Goal: Register for event/course

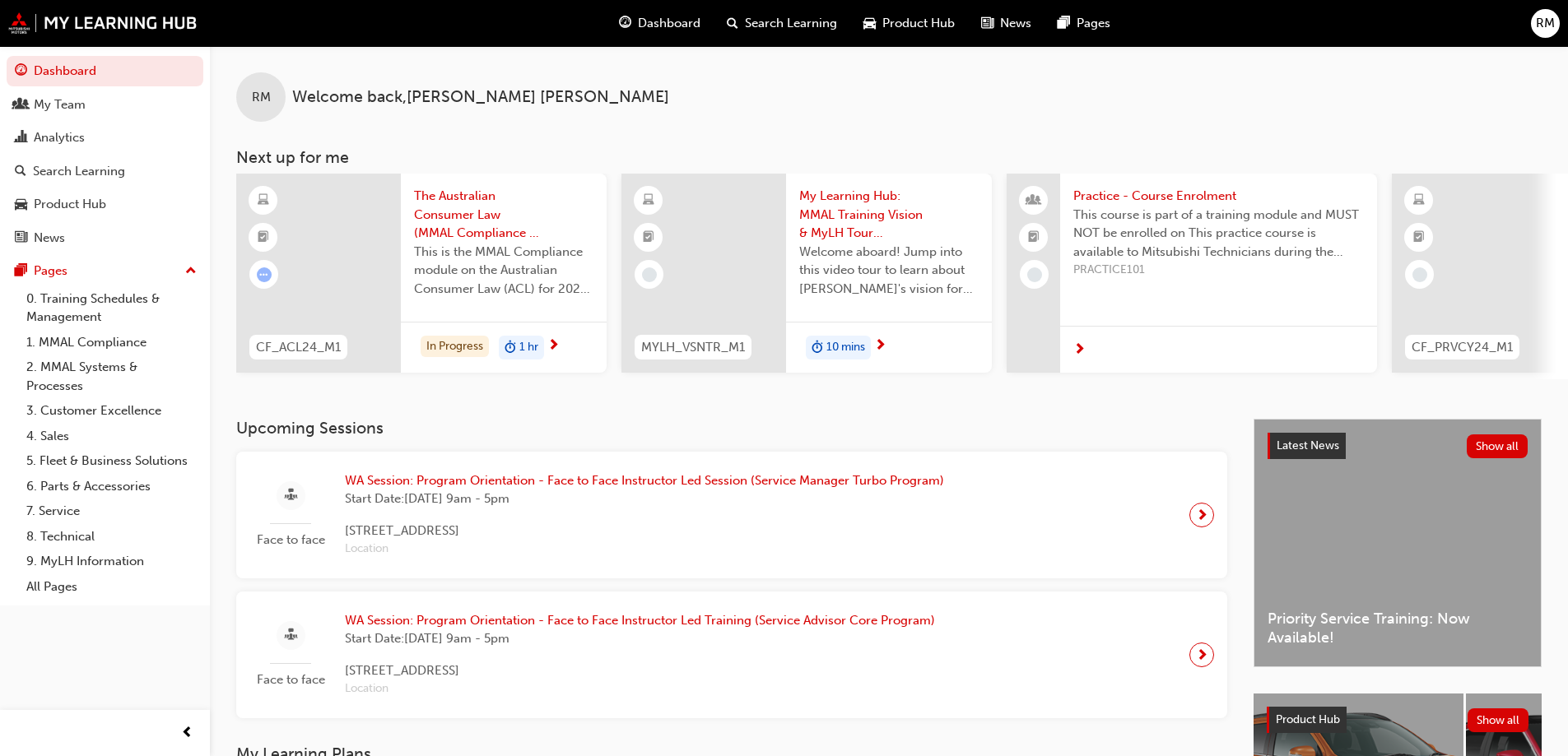
scroll to position [82, 0]
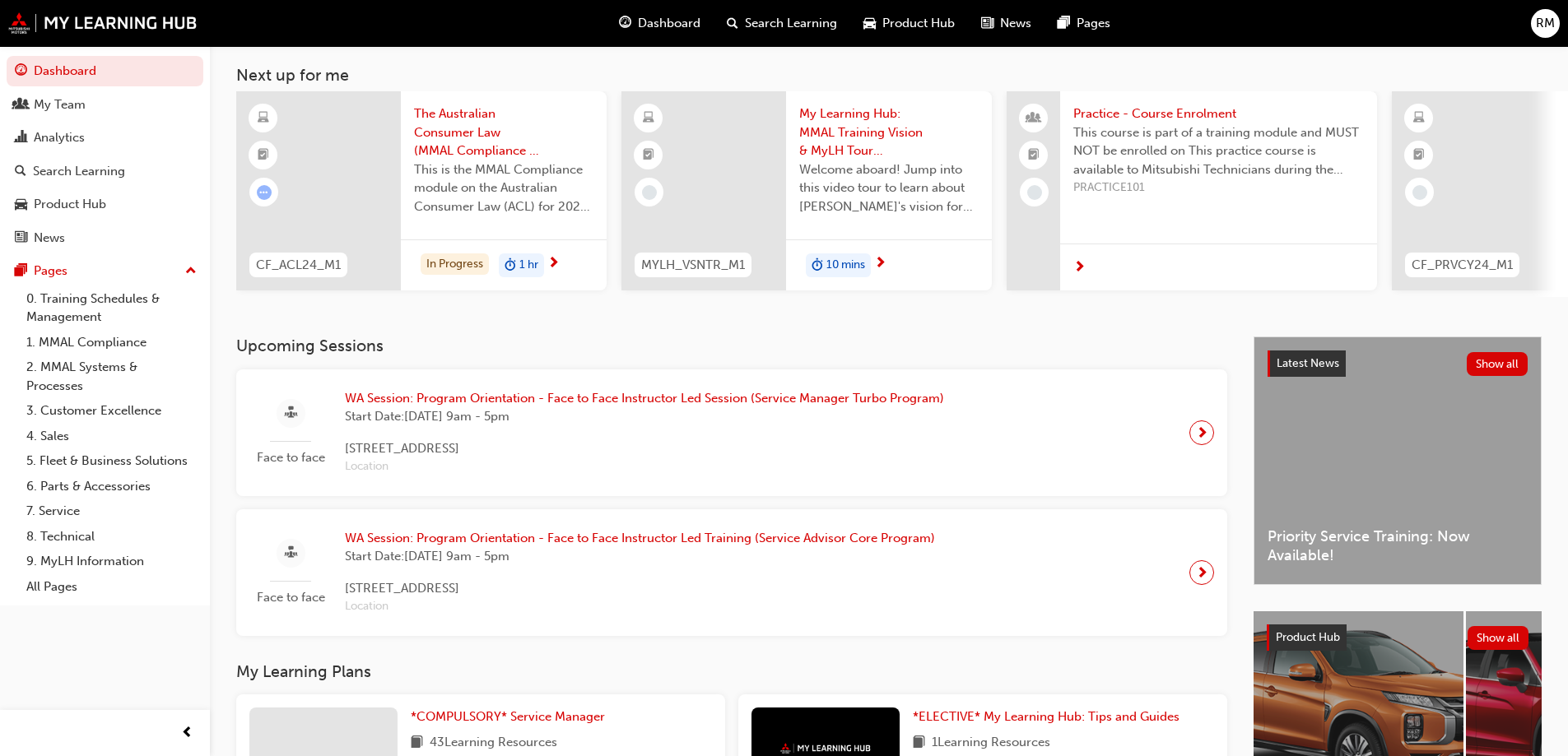
click at [1204, 583] on span "next-icon" at bounding box center [1202, 573] width 12 height 23
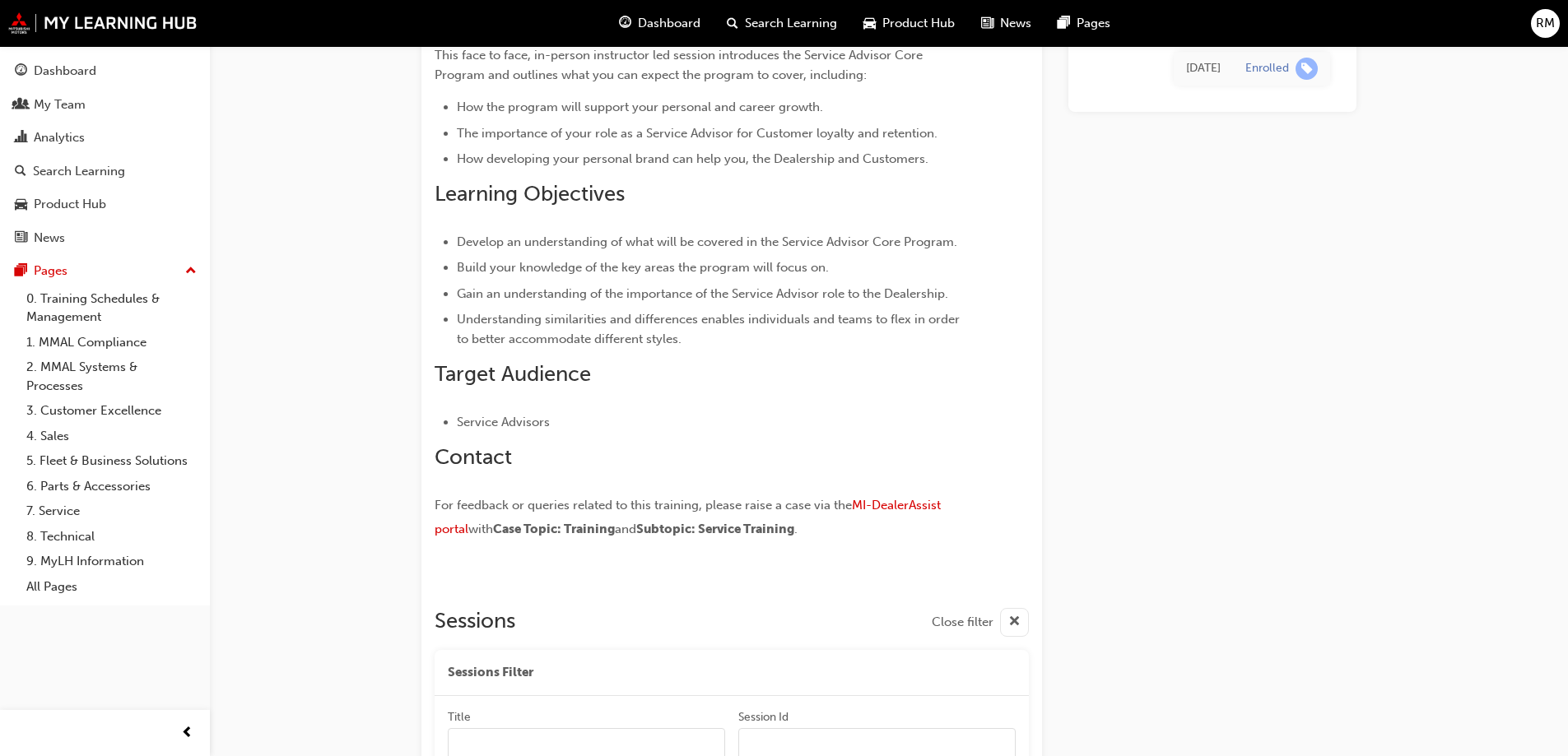
scroll to position [1647, 0]
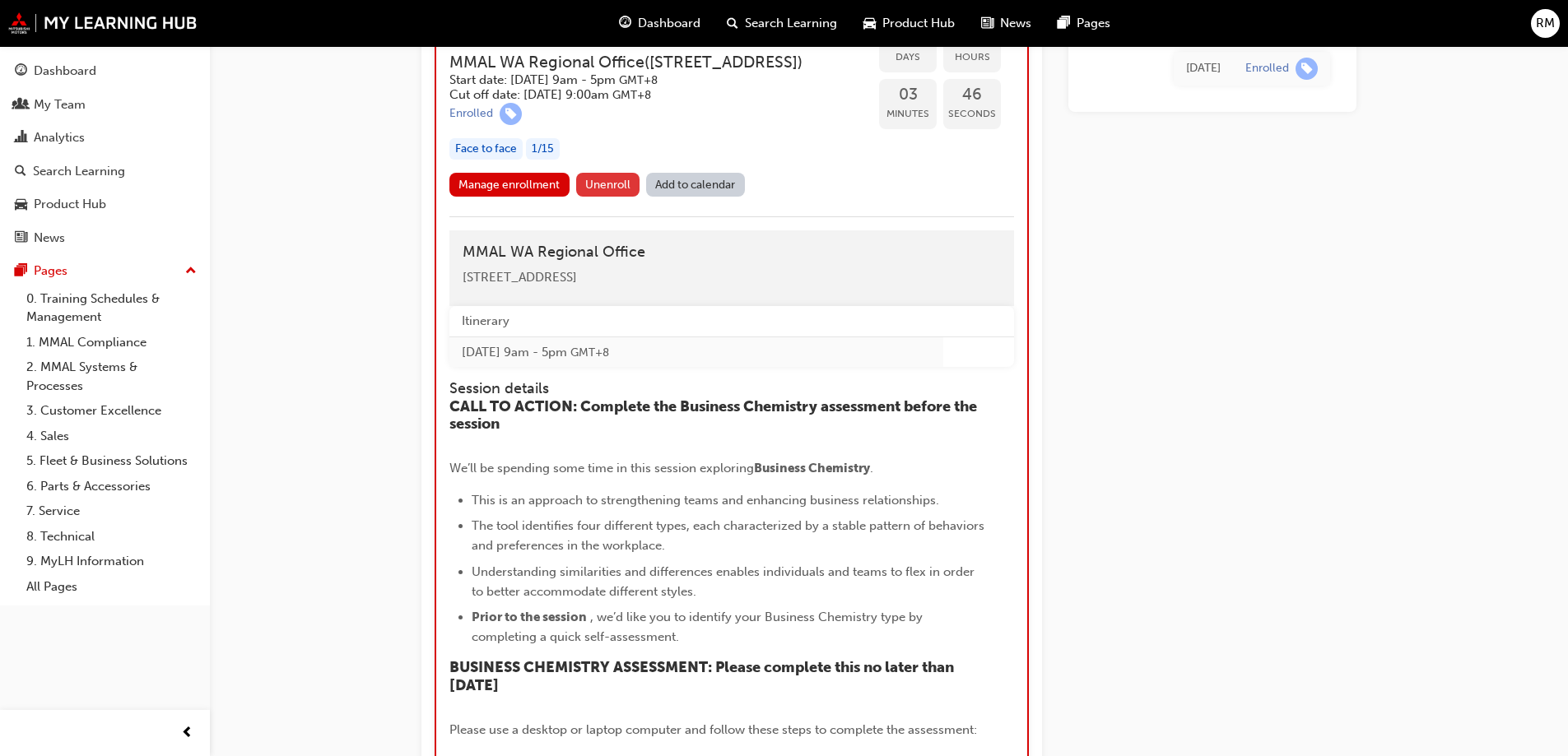
click at [617, 192] on span "Unenroll" at bounding box center [608, 185] width 46 height 14
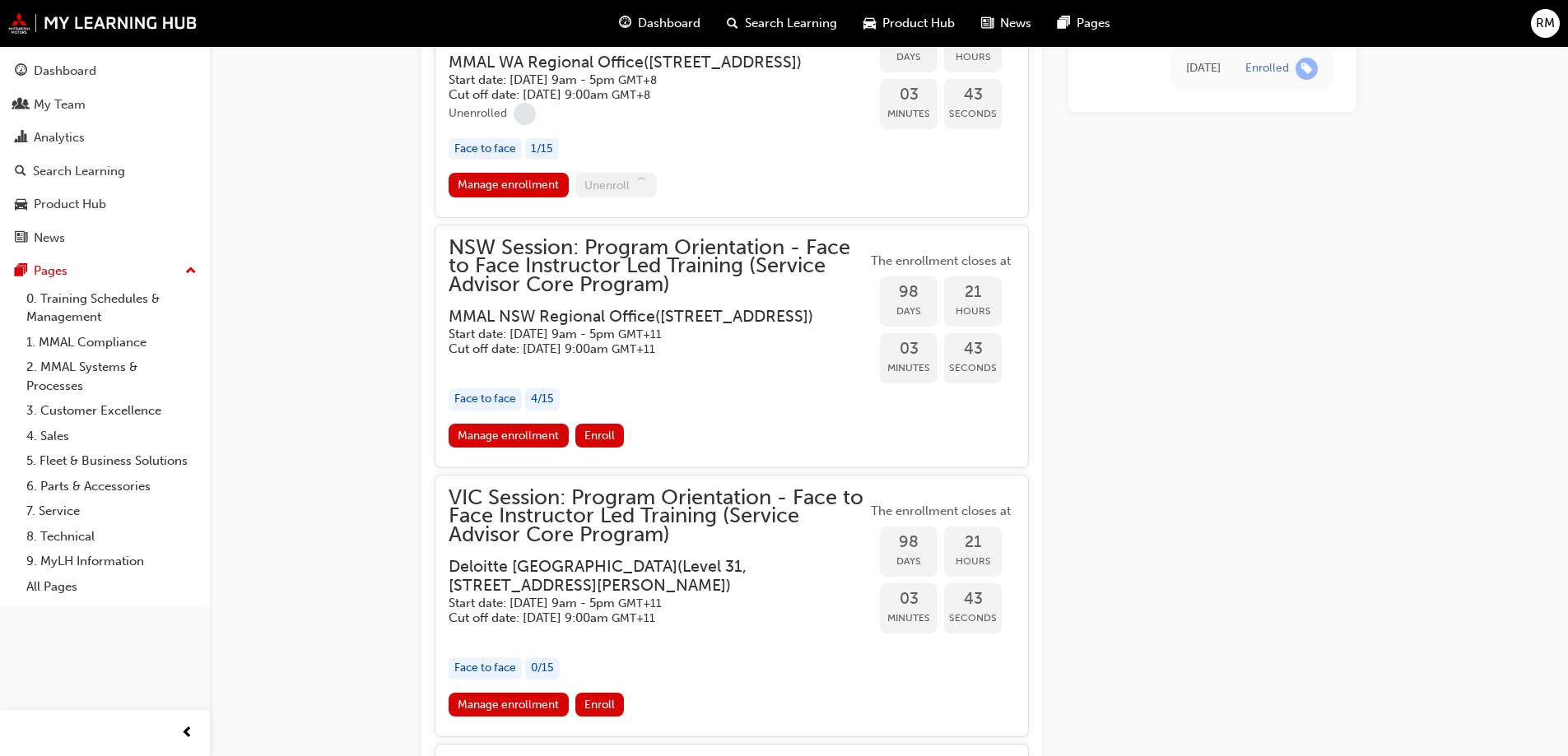
scroll to position [1565, 0]
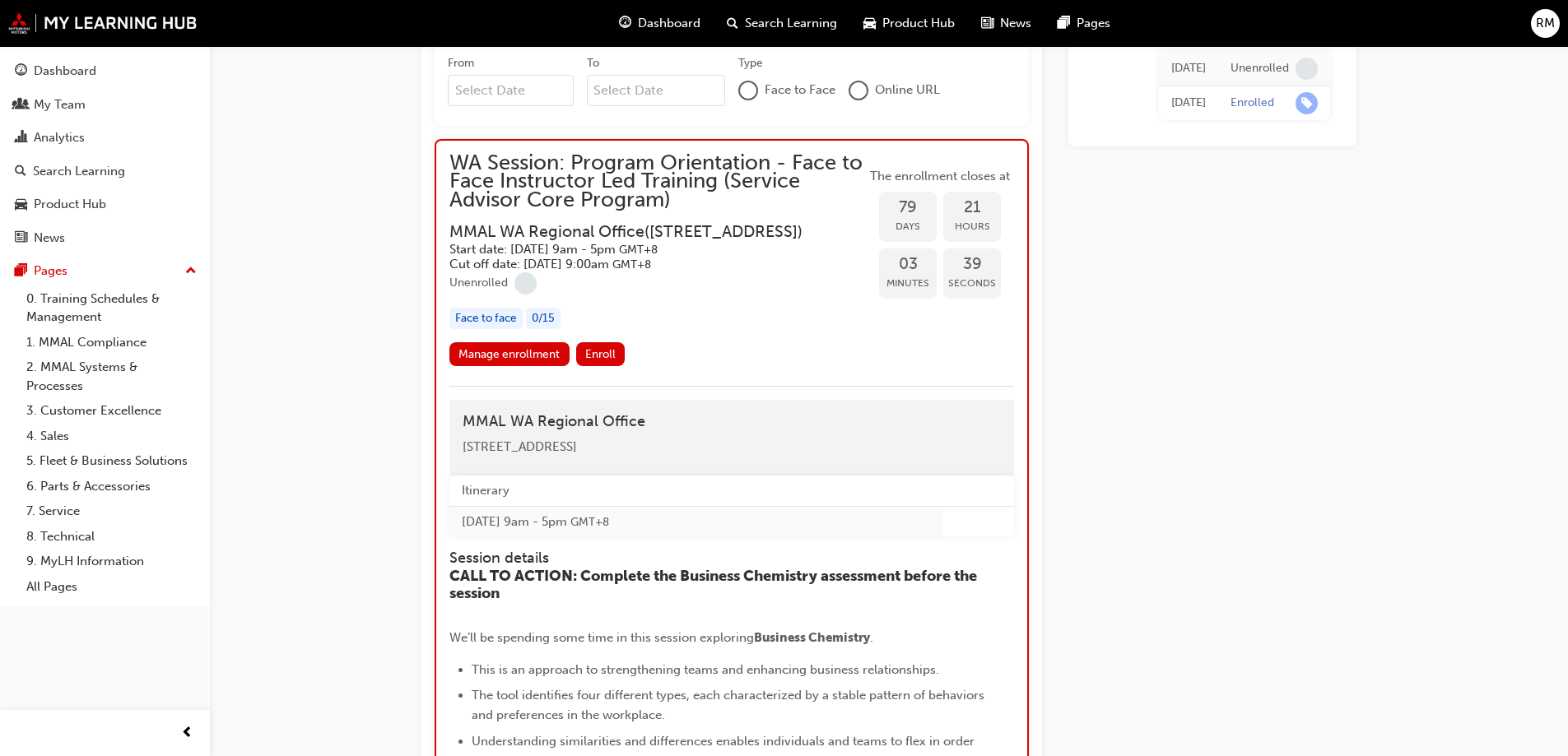
scroll to position [1476, 0]
click at [500, 367] on link "Manage enrollment" at bounding box center [509, 355] width 120 height 24
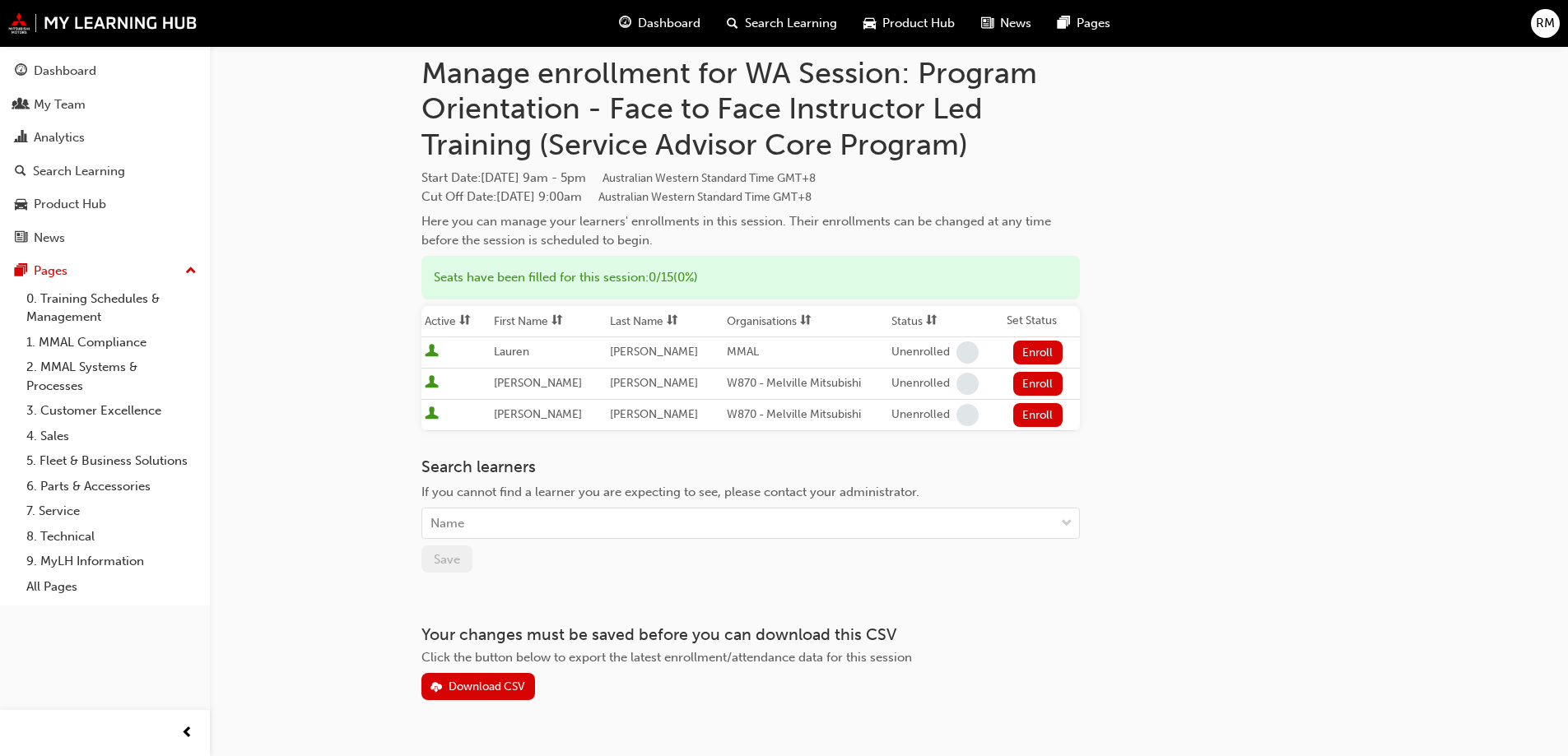
scroll to position [81, 0]
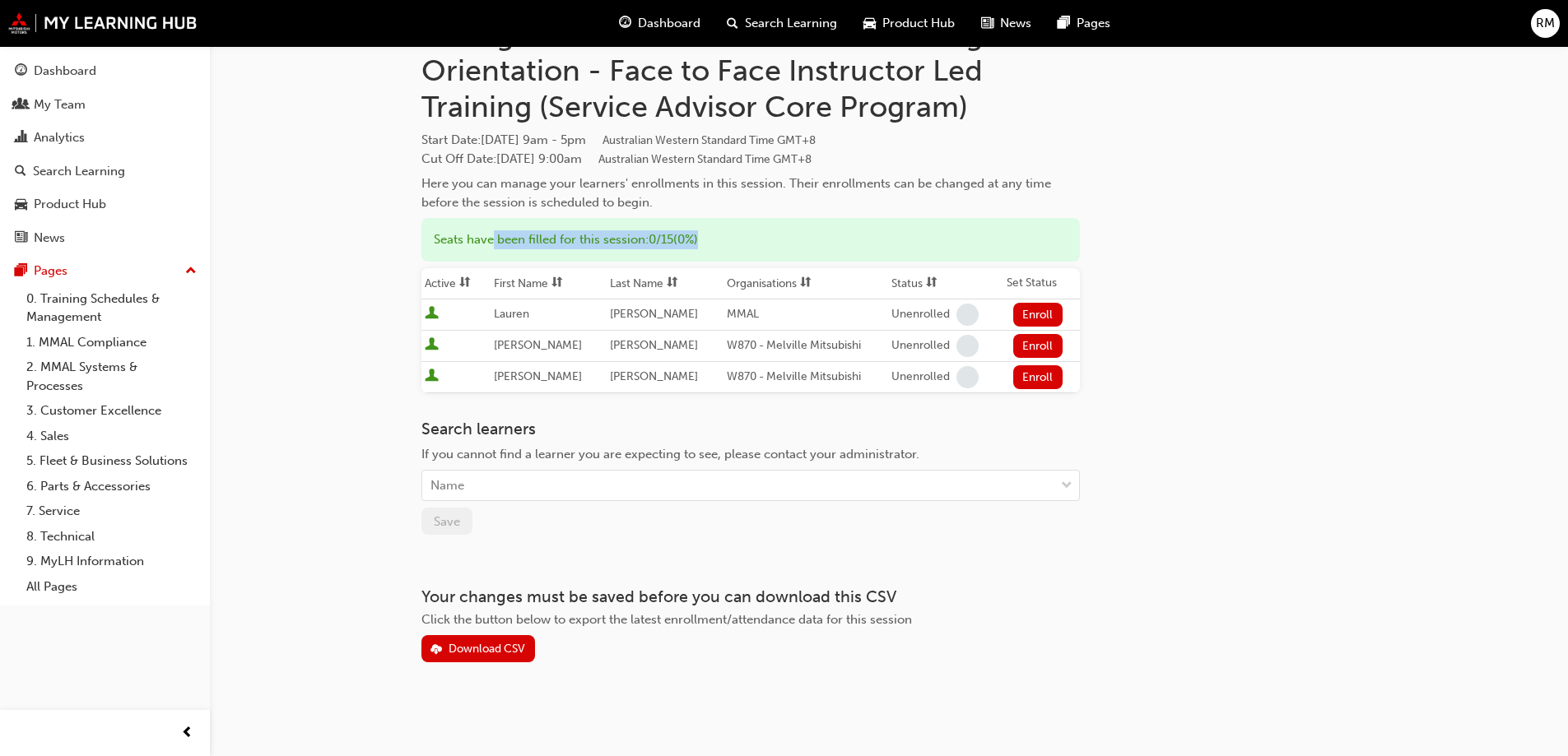
drag, startPoint x: 494, startPoint y: 239, endPoint x: 927, endPoint y: 260, distance: 433.5
click at [761, 244] on div "Seats have been filled for this session : 0 / 15 ( 0% )" at bounding box center [750, 240] width 659 height 44
click at [1115, 294] on div "Go to session detail page Manage enrollment for WA Session: Program Orientation…" at bounding box center [889, 314] width 935 height 697
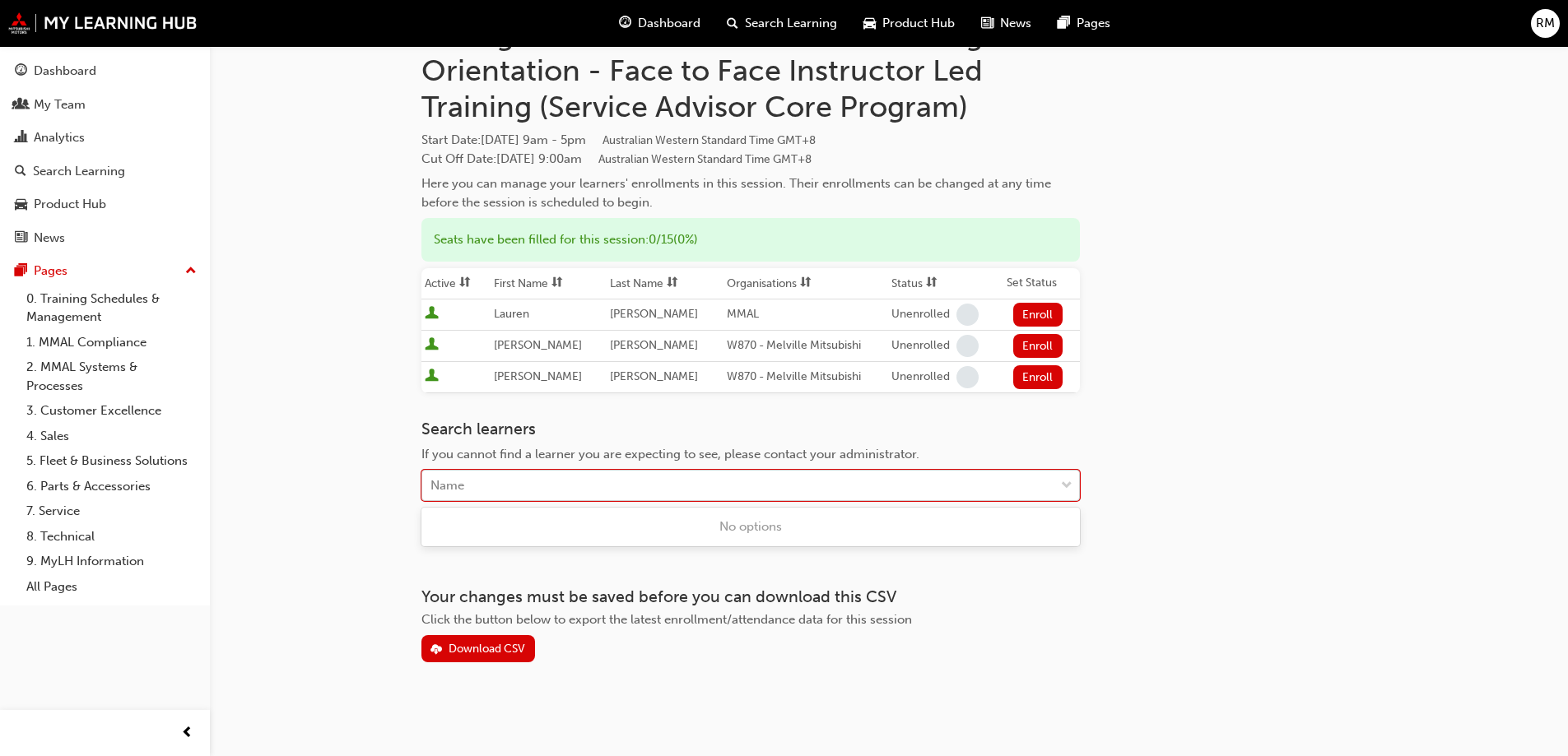
click at [444, 485] on div "Name" at bounding box center [447, 486] width 33 height 19
type input "don"
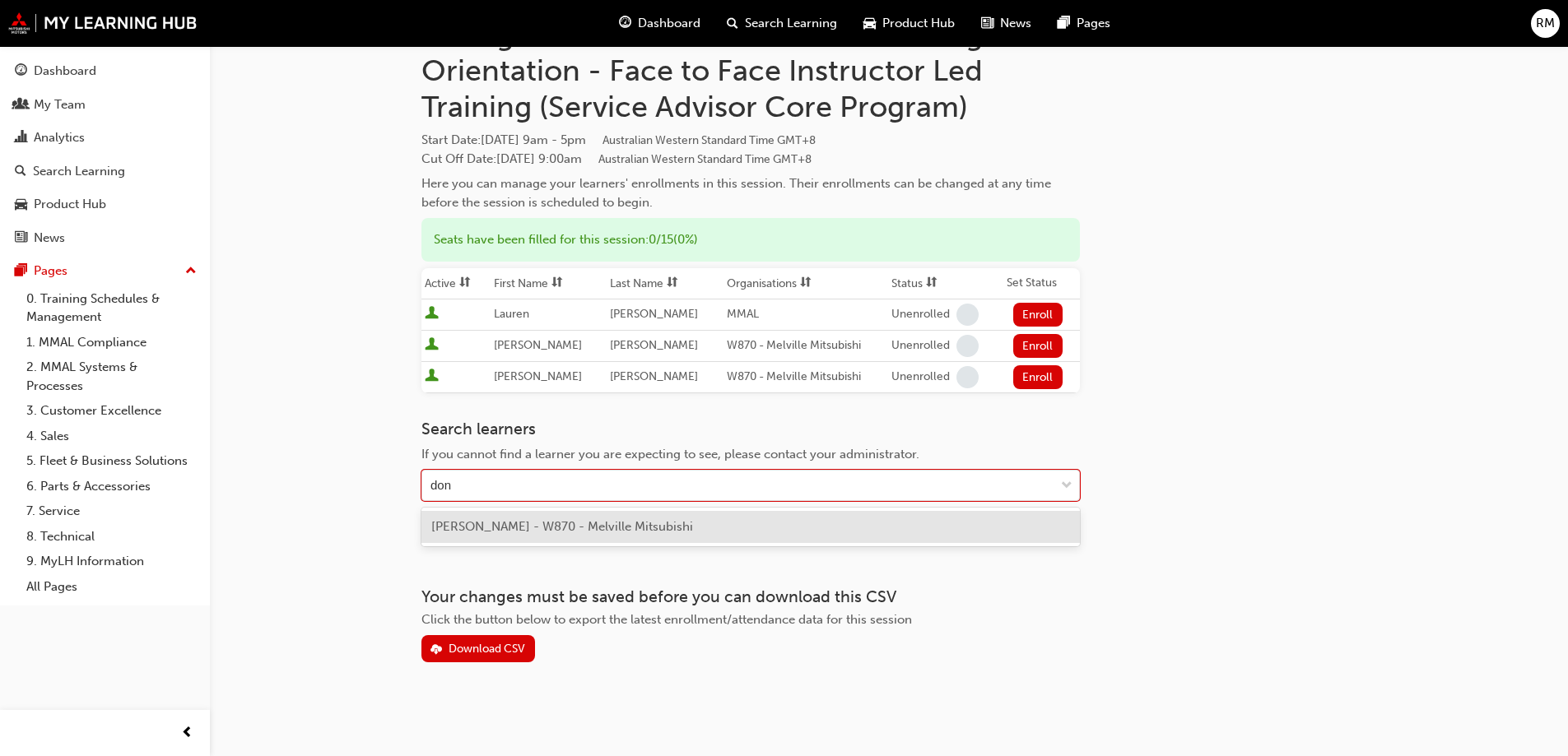
click at [554, 522] on span "[PERSON_NAME] - W870 - Melville Mitsubishi" at bounding box center [562, 526] width 261 height 15
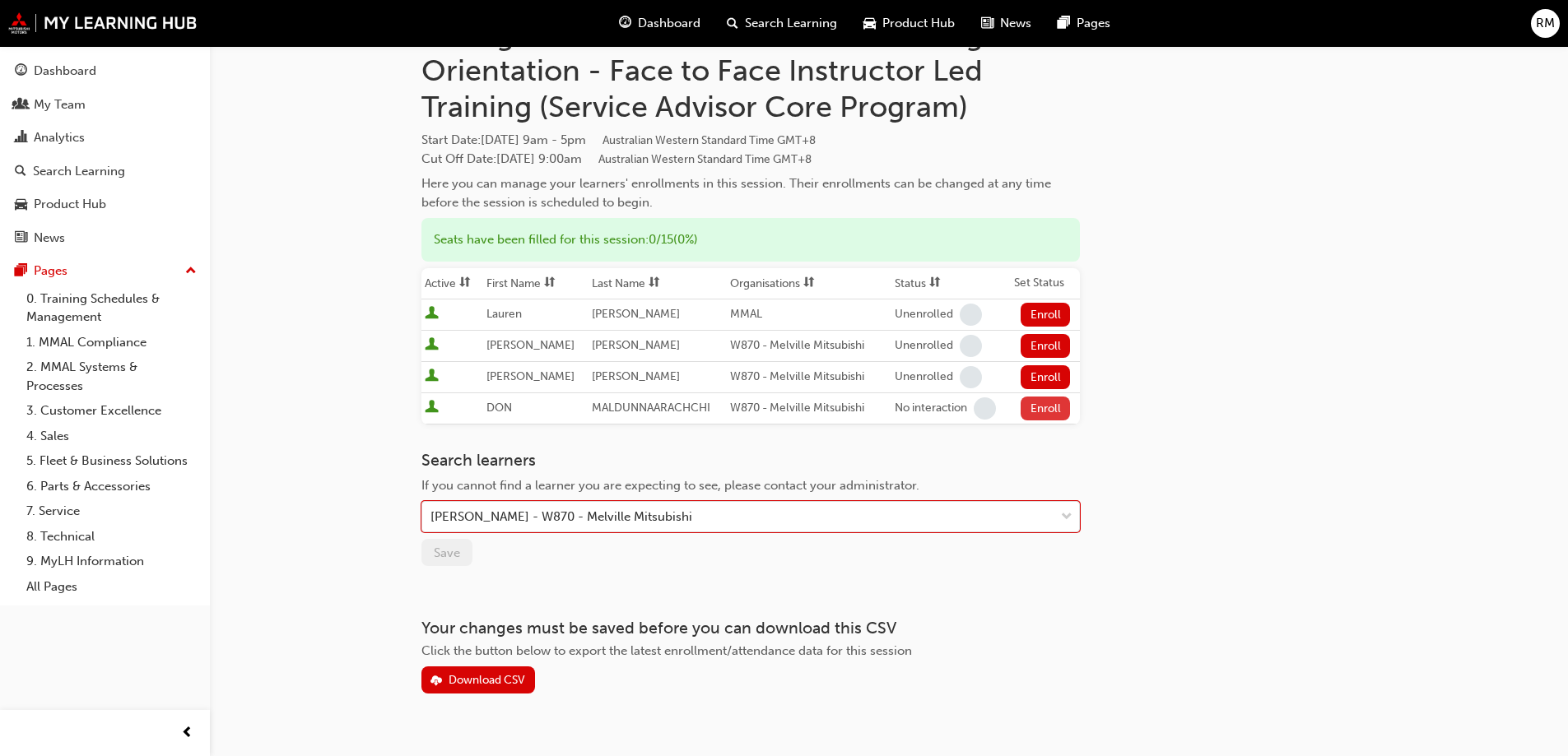
click at [1034, 409] on button "Enroll" at bounding box center [1045, 408] width 49 height 24
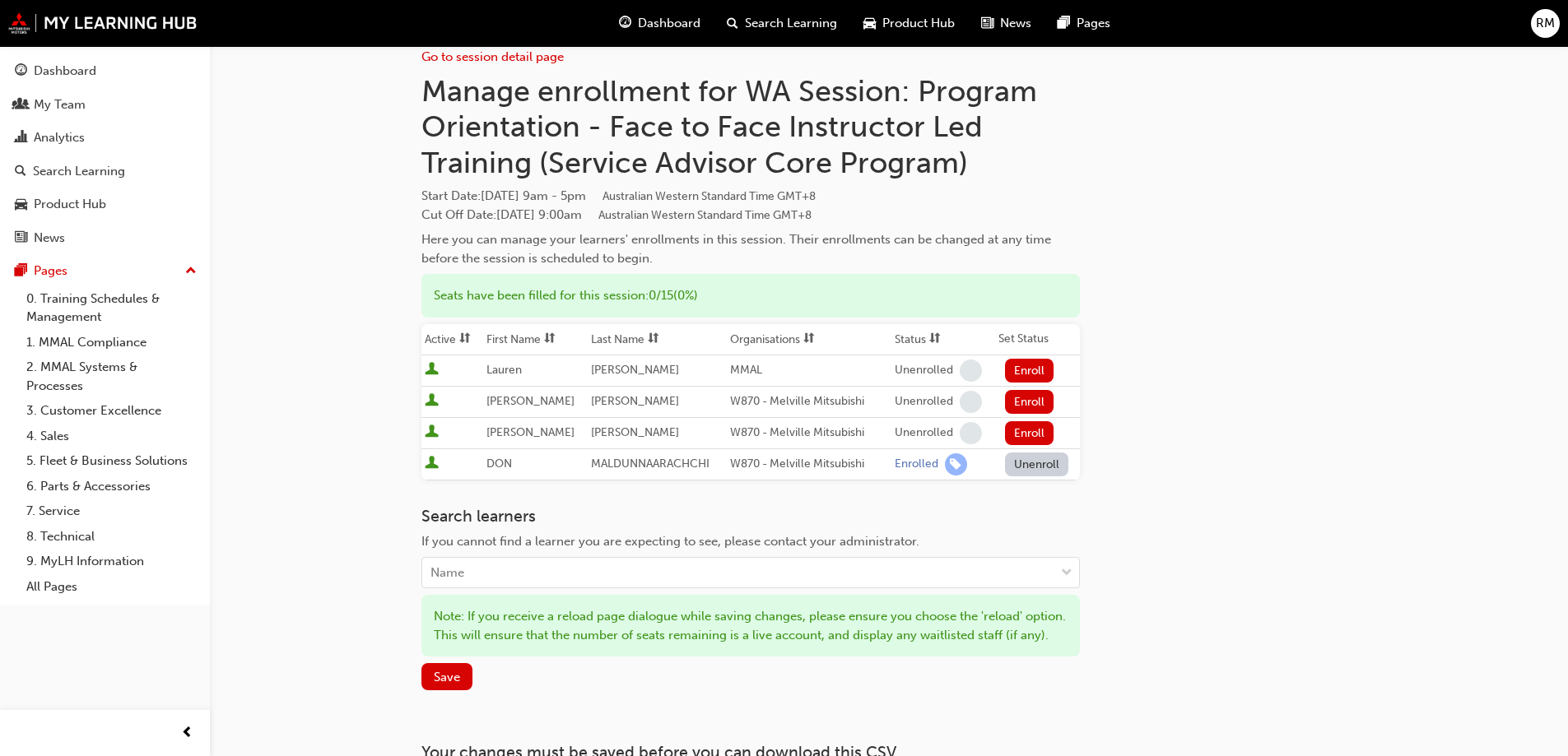
scroll to position [0, 0]
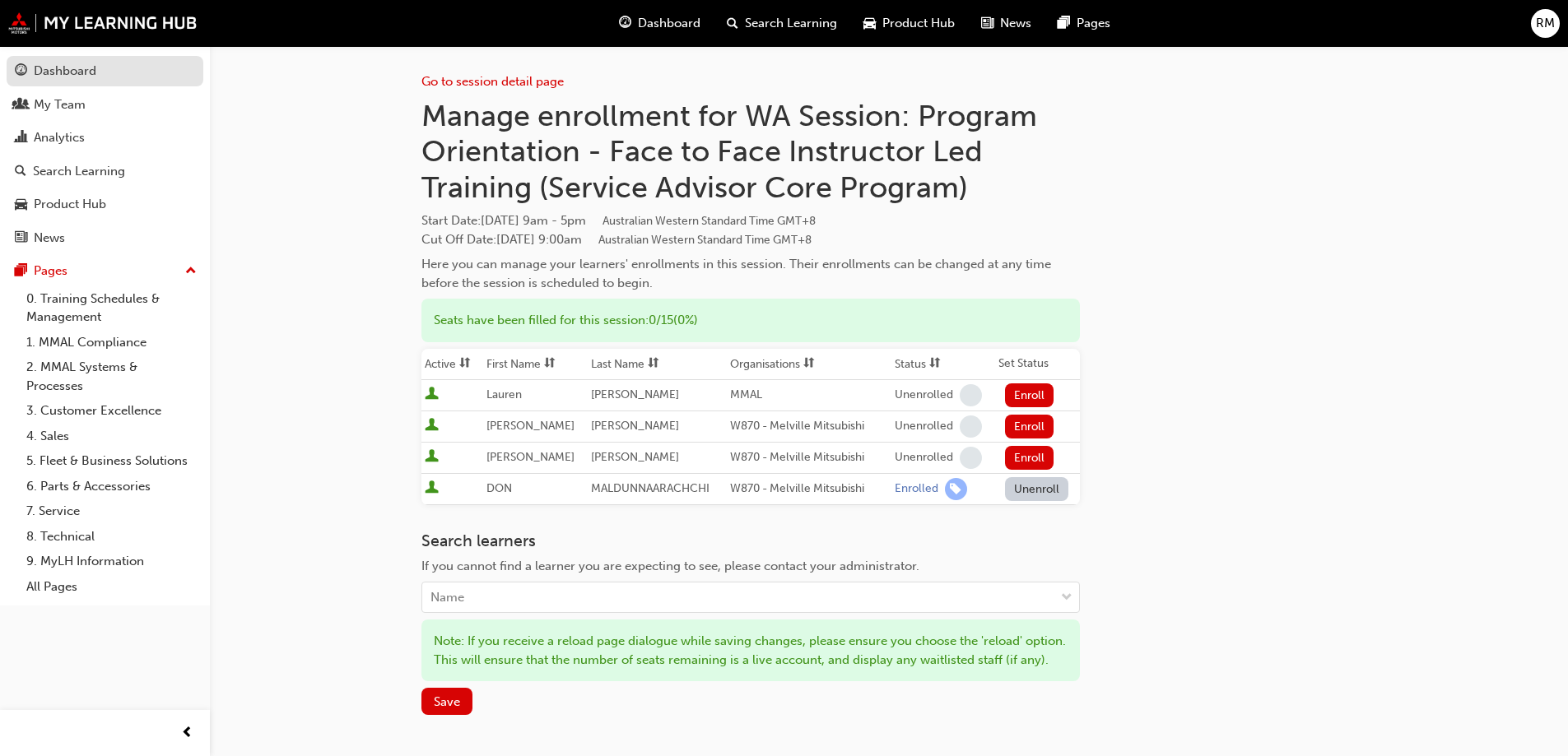
click at [95, 73] on div "Dashboard" at bounding box center [64, 71] width 62 height 19
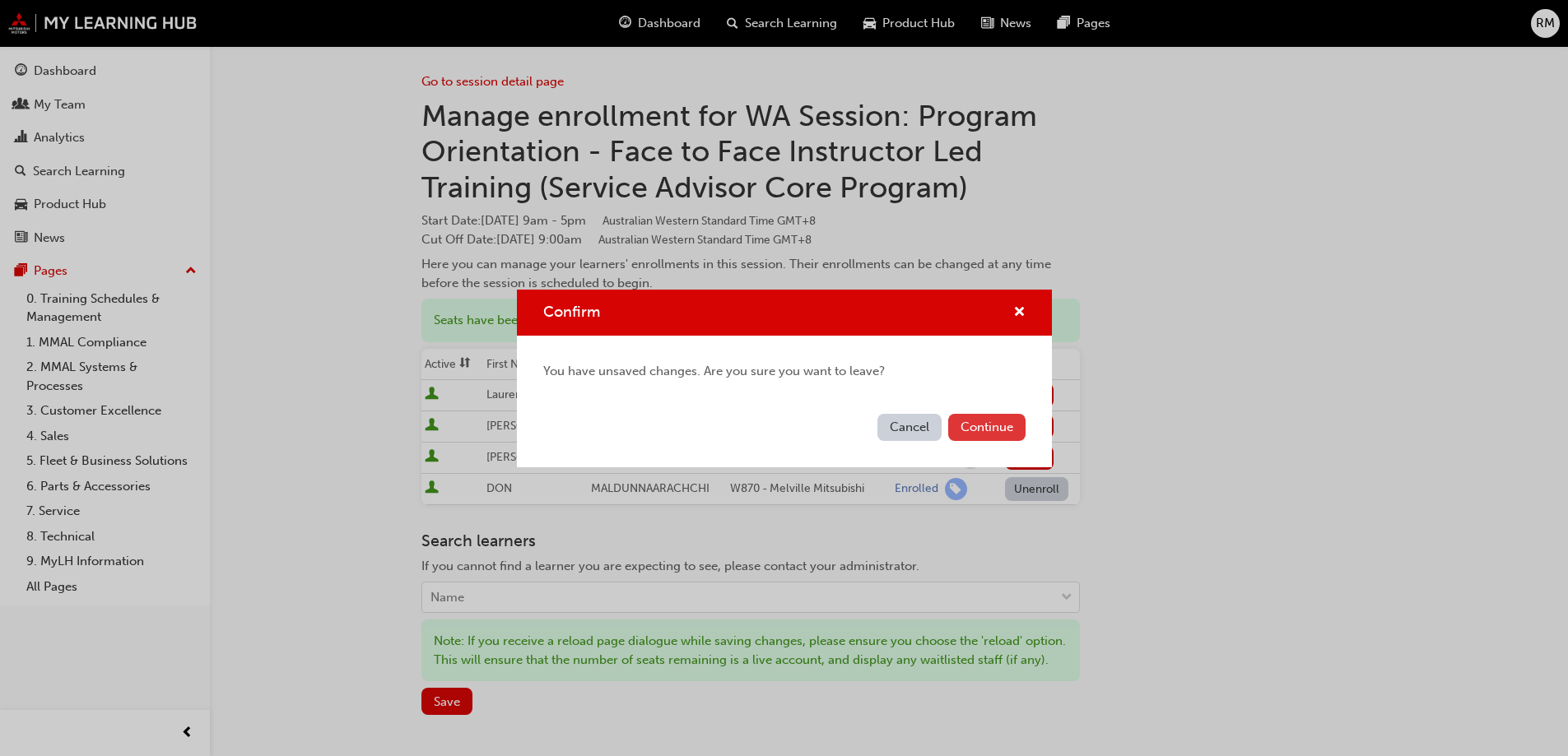
click at [1010, 429] on button "Continue" at bounding box center [987, 427] width 77 height 27
